Goal: Use online tool/utility: Use online tool/utility

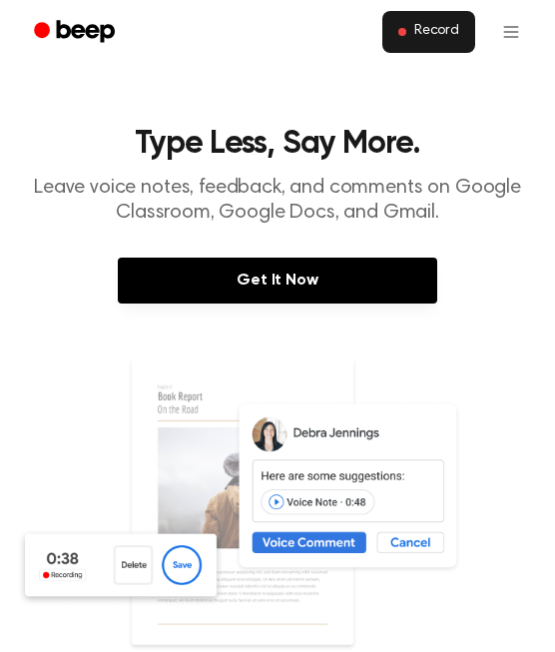
click at [410, 39] on button "Record" at bounding box center [428, 32] width 93 height 42
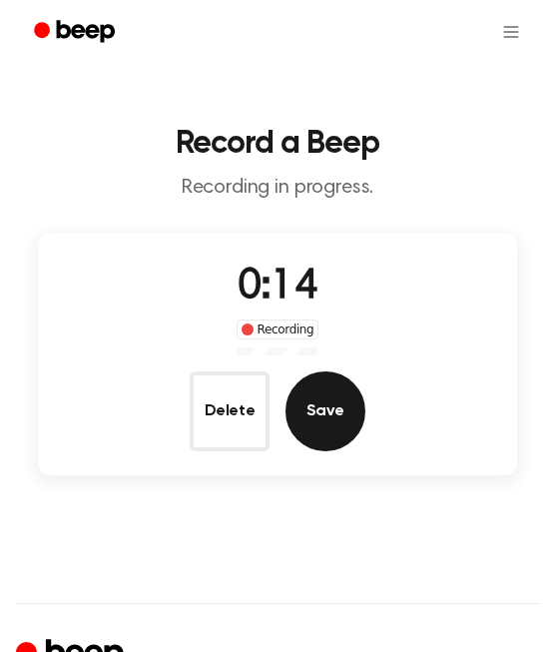
click at [313, 388] on button "Save" at bounding box center [325, 411] width 80 height 80
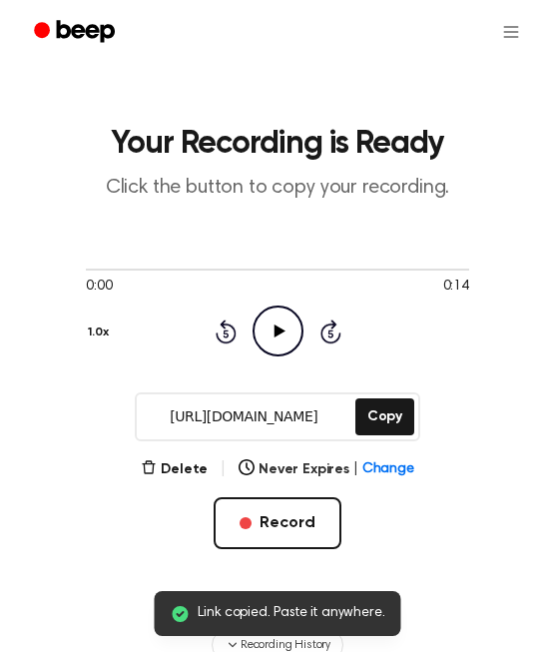
click at [277, 325] on icon "Play Audio" at bounding box center [278, 330] width 51 height 51
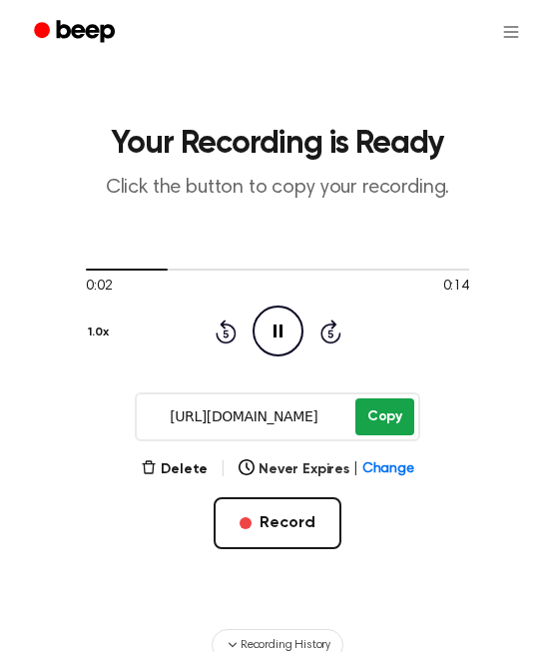
click at [385, 413] on button "Copy" at bounding box center [384, 416] width 59 height 37
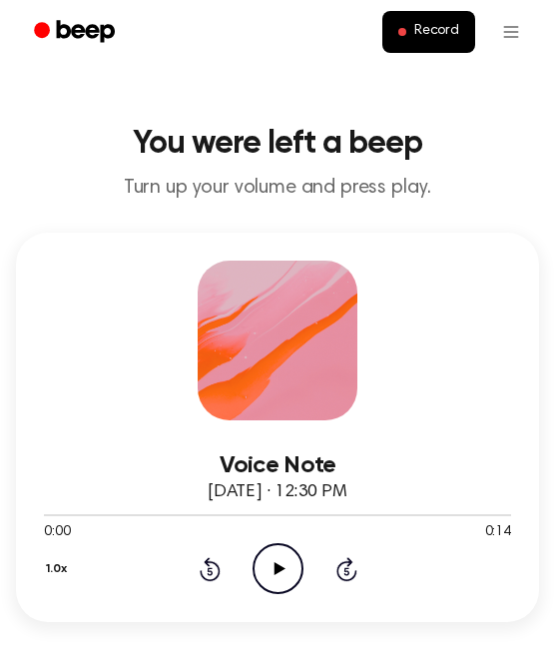
click at [284, 590] on icon "Play Audio" at bounding box center [278, 568] width 51 height 51
